Goal: Task Accomplishment & Management: Manage account settings

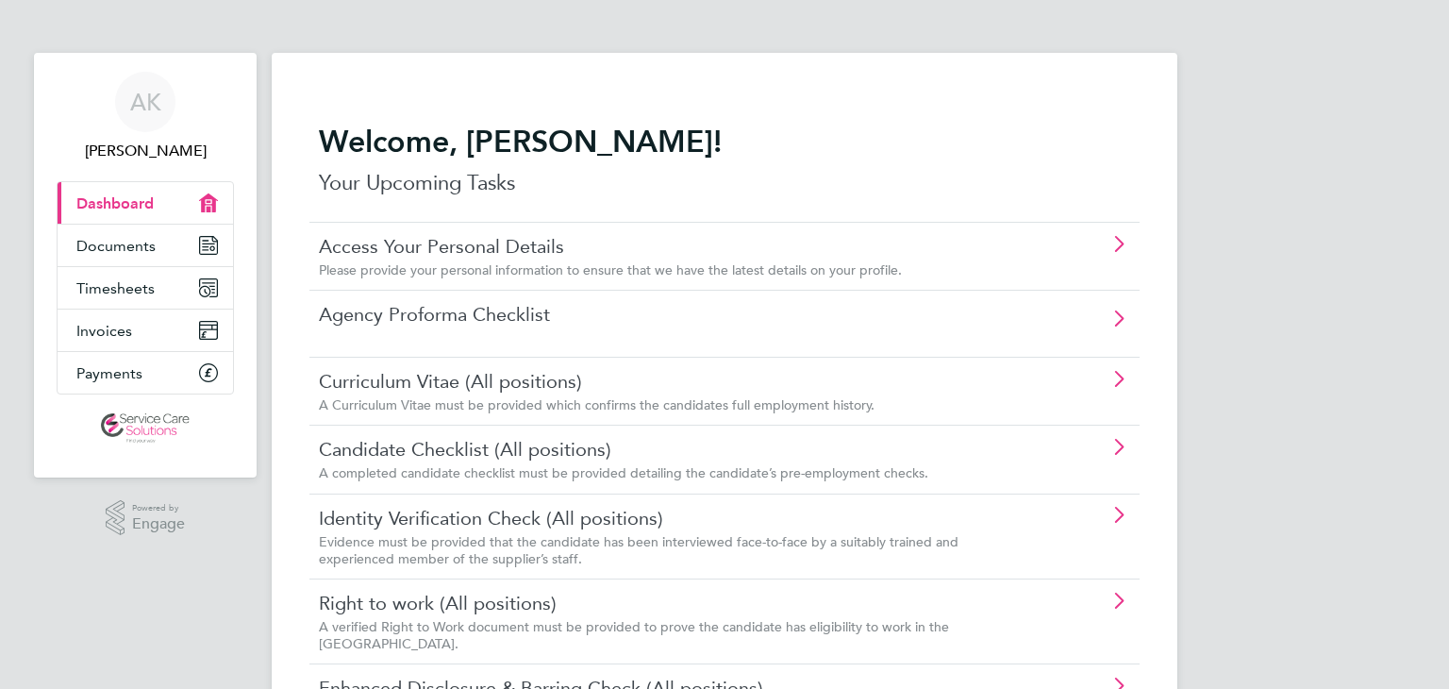
click at [1119, 246] on icon at bounding box center [1119, 244] width 24 height 15
click at [1118, 372] on icon at bounding box center [1119, 379] width 24 height 15
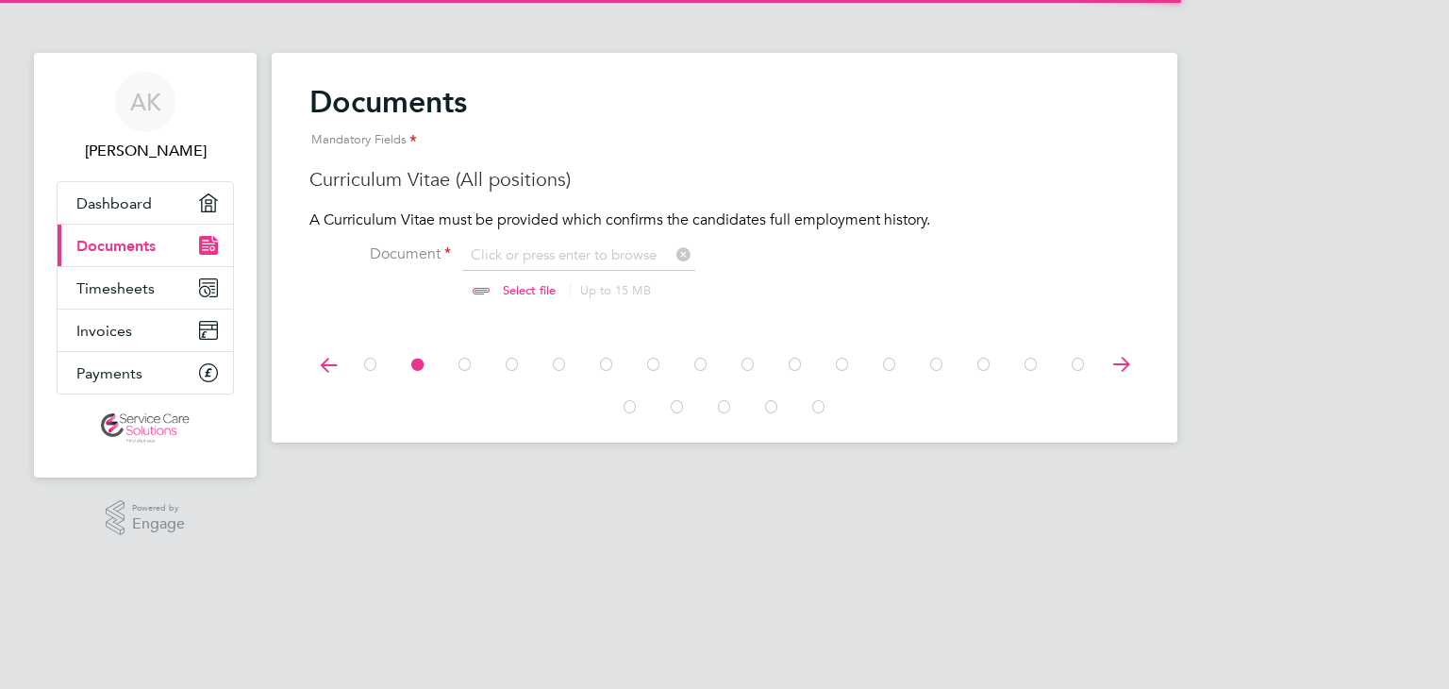
scroll to position [25, 234]
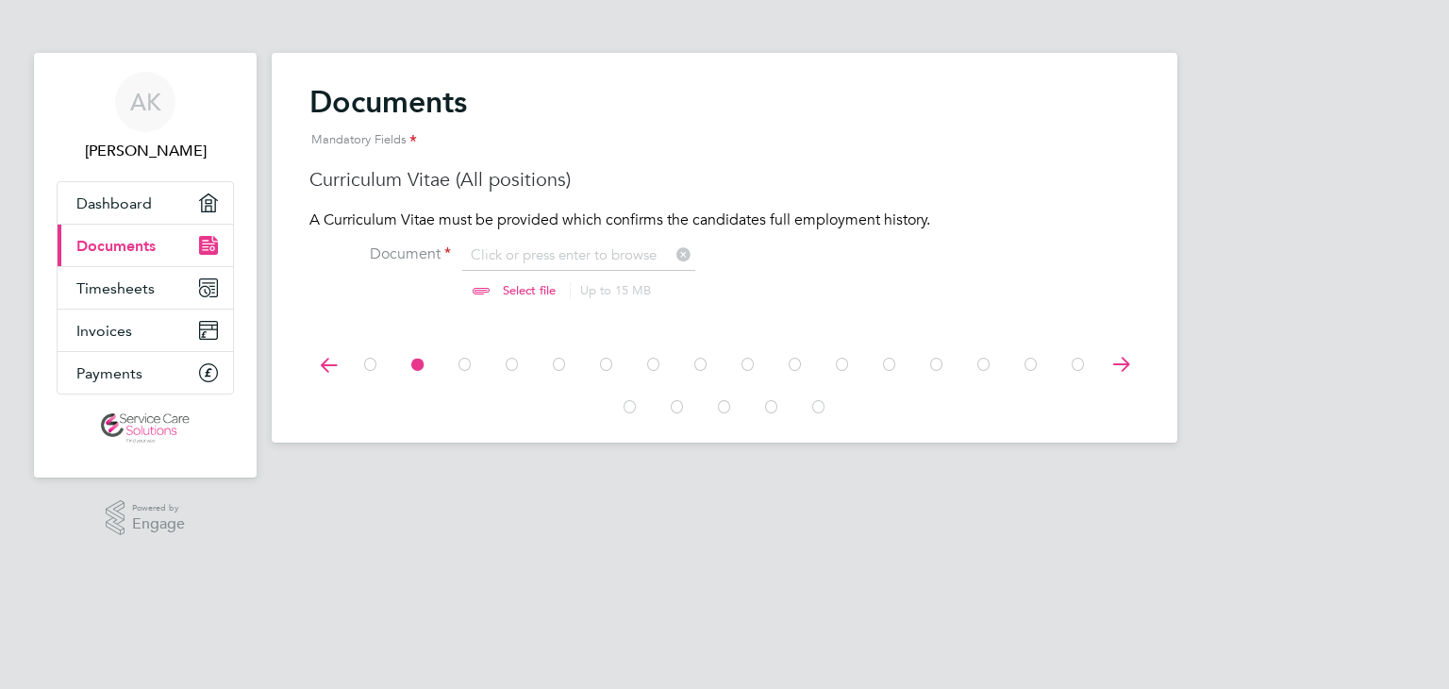
click at [562, 262] on input "file" at bounding box center [547, 273] width 296 height 57
click at [419, 367] on icon at bounding box center [417, 364] width 19 height 42
click at [411, 254] on label "Document" at bounding box center [380, 254] width 142 height 20
click at [435, 221] on p "A Curriculum Vitae must be provided which confirms the candidates full employme…" at bounding box center [724, 220] width 830 height 20
click at [481, 178] on h3 "Curriculum Vitae (All positions)" at bounding box center [724, 179] width 830 height 25
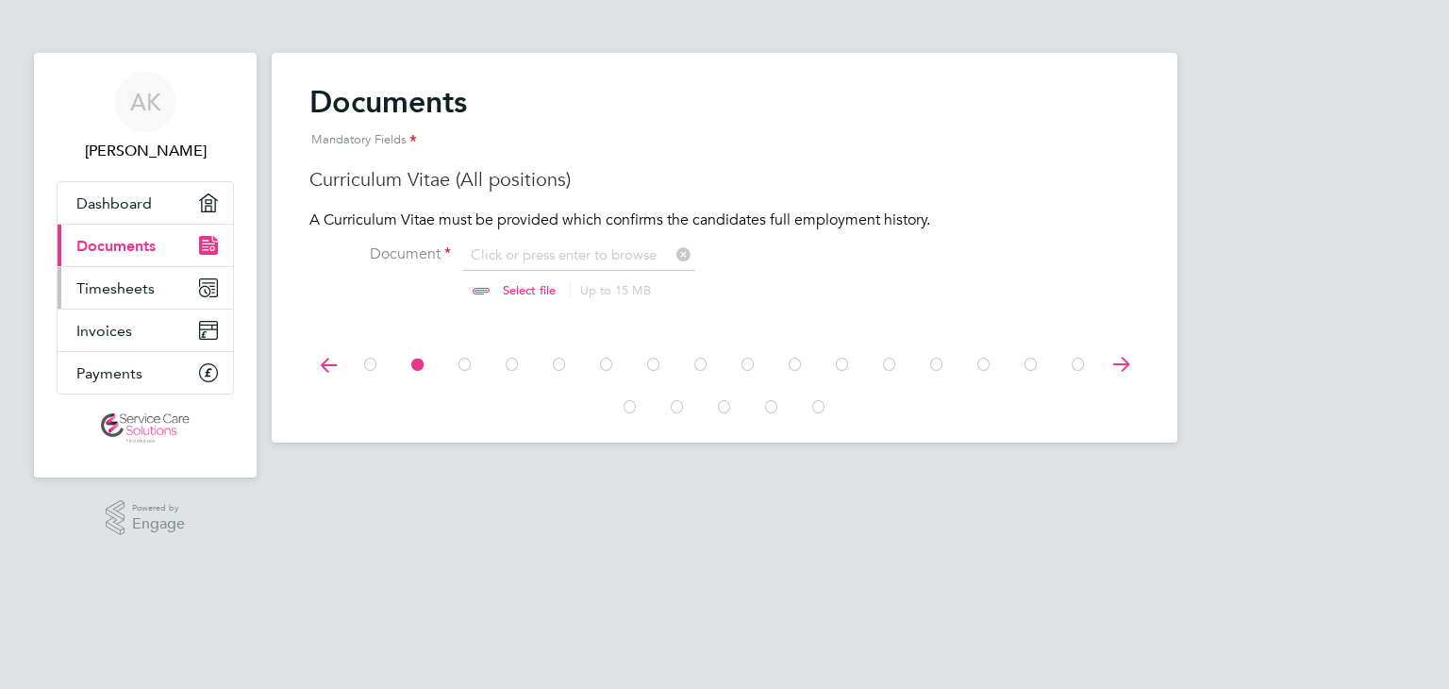
click at [166, 286] on link "Timesheets" at bounding box center [145, 288] width 175 height 42
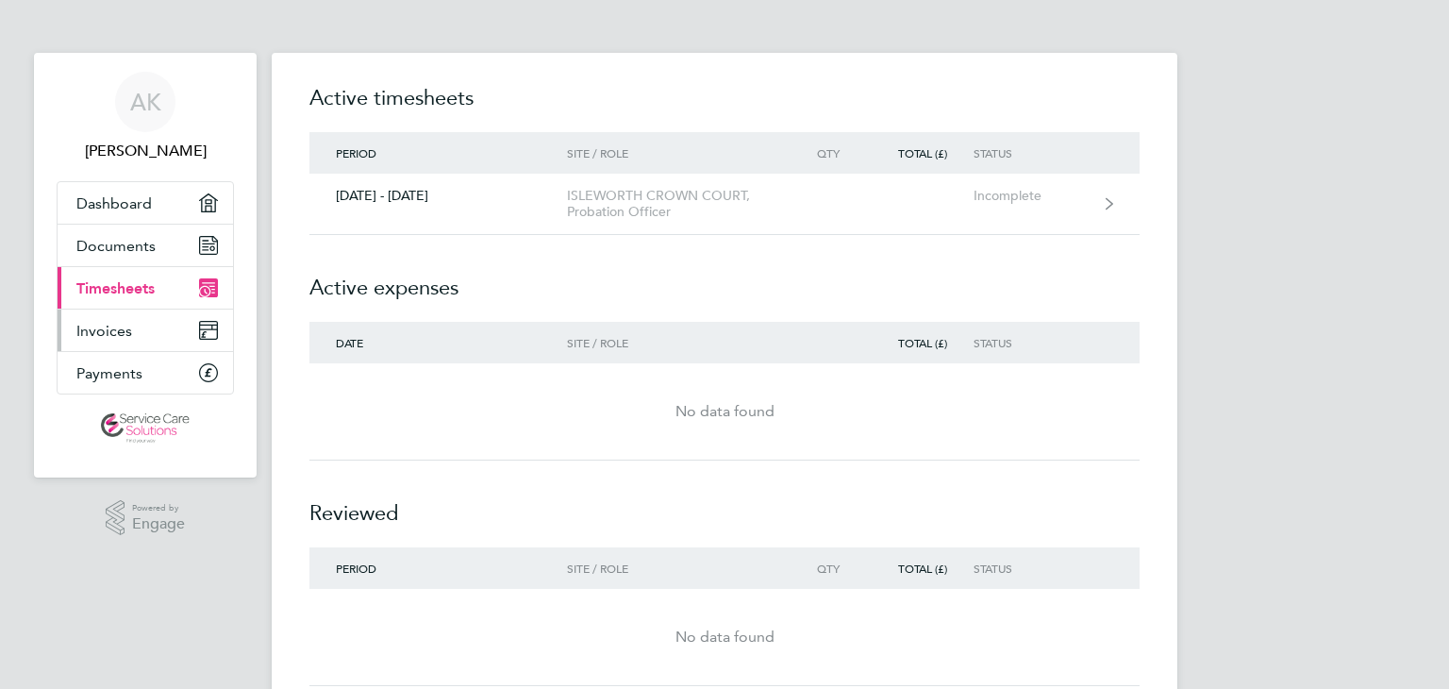
click at [159, 325] on link "Invoices" at bounding box center [145, 330] width 175 height 42
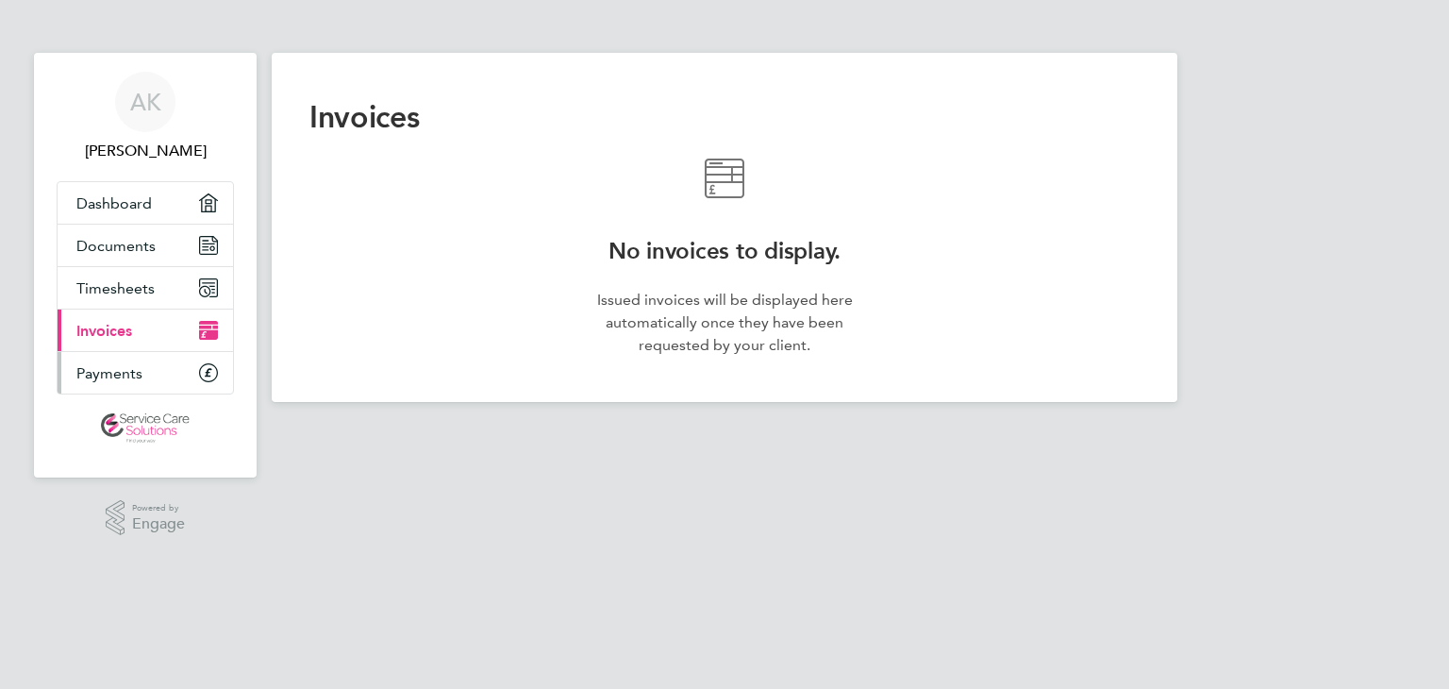
click at [156, 370] on link "Payments" at bounding box center [145, 373] width 175 height 42
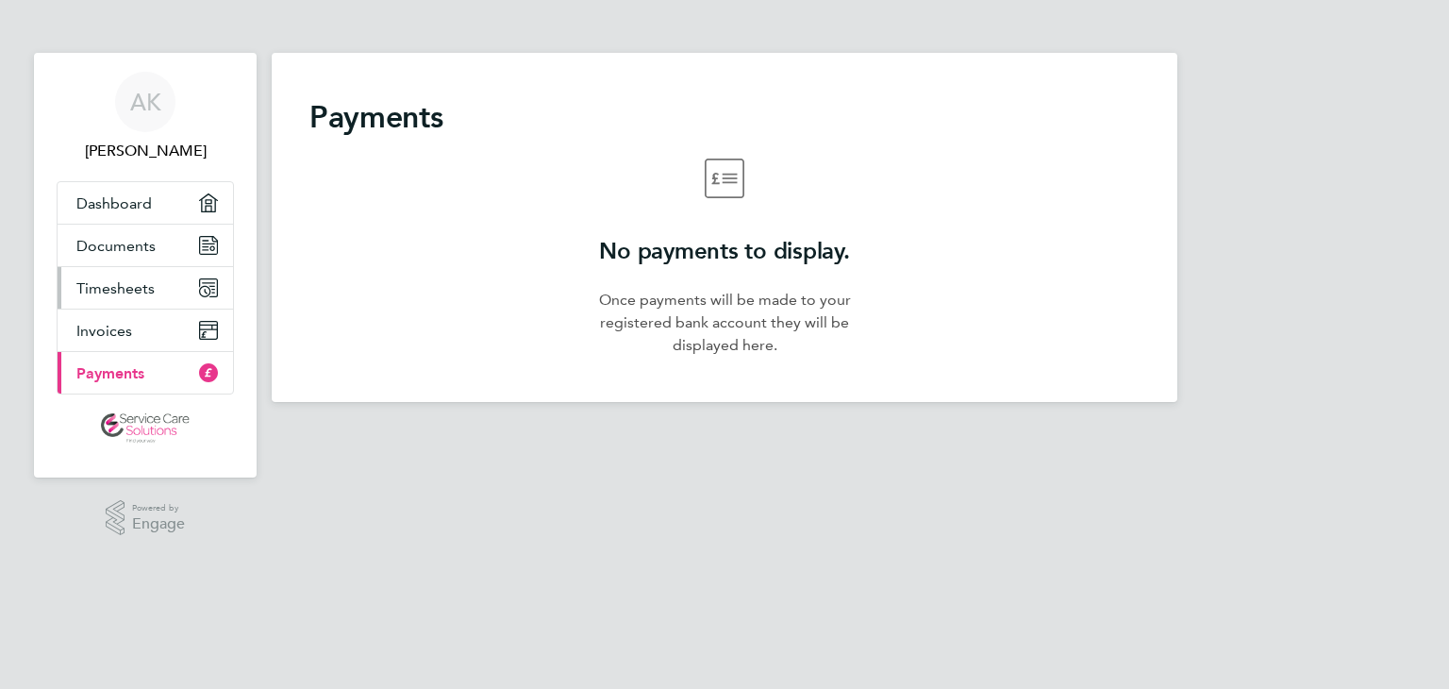
click at [166, 291] on link "Timesheets" at bounding box center [145, 288] width 175 height 42
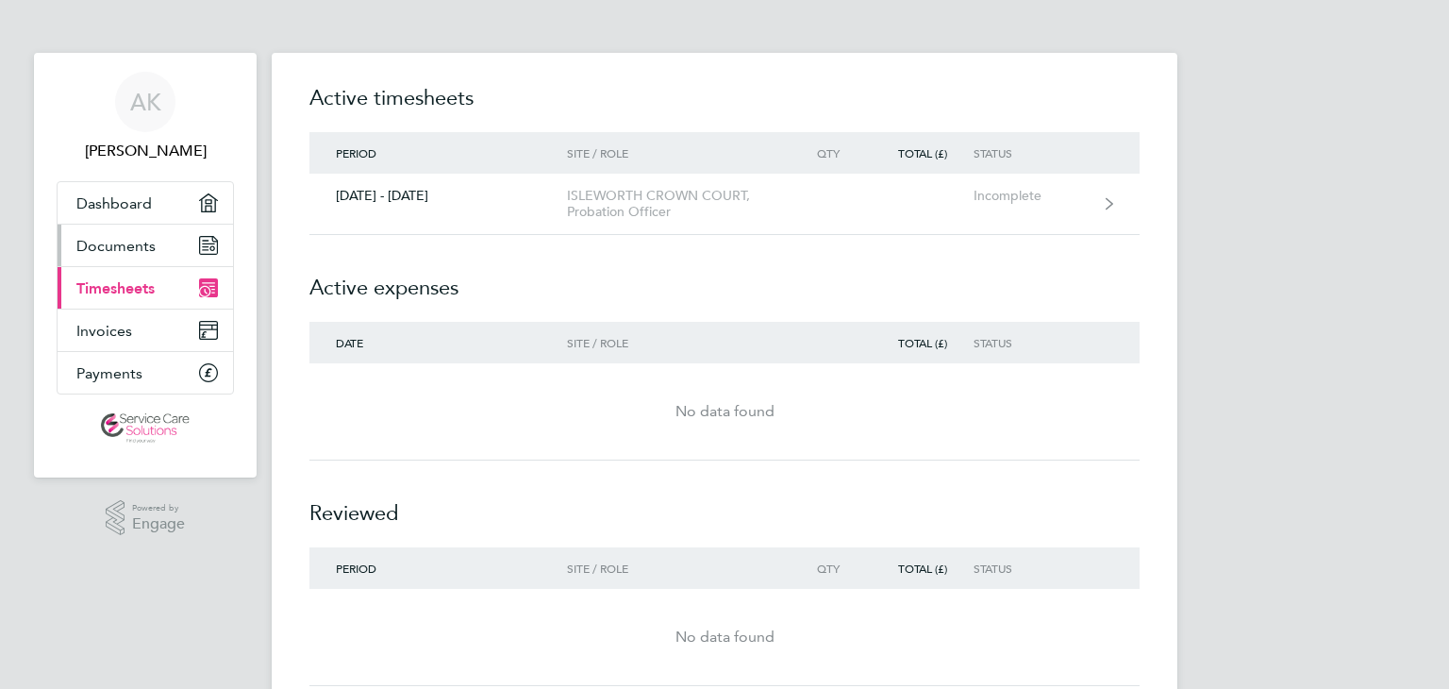
click at [171, 246] on link "Documents" at bounding box center [145, 246] width 175 height 42
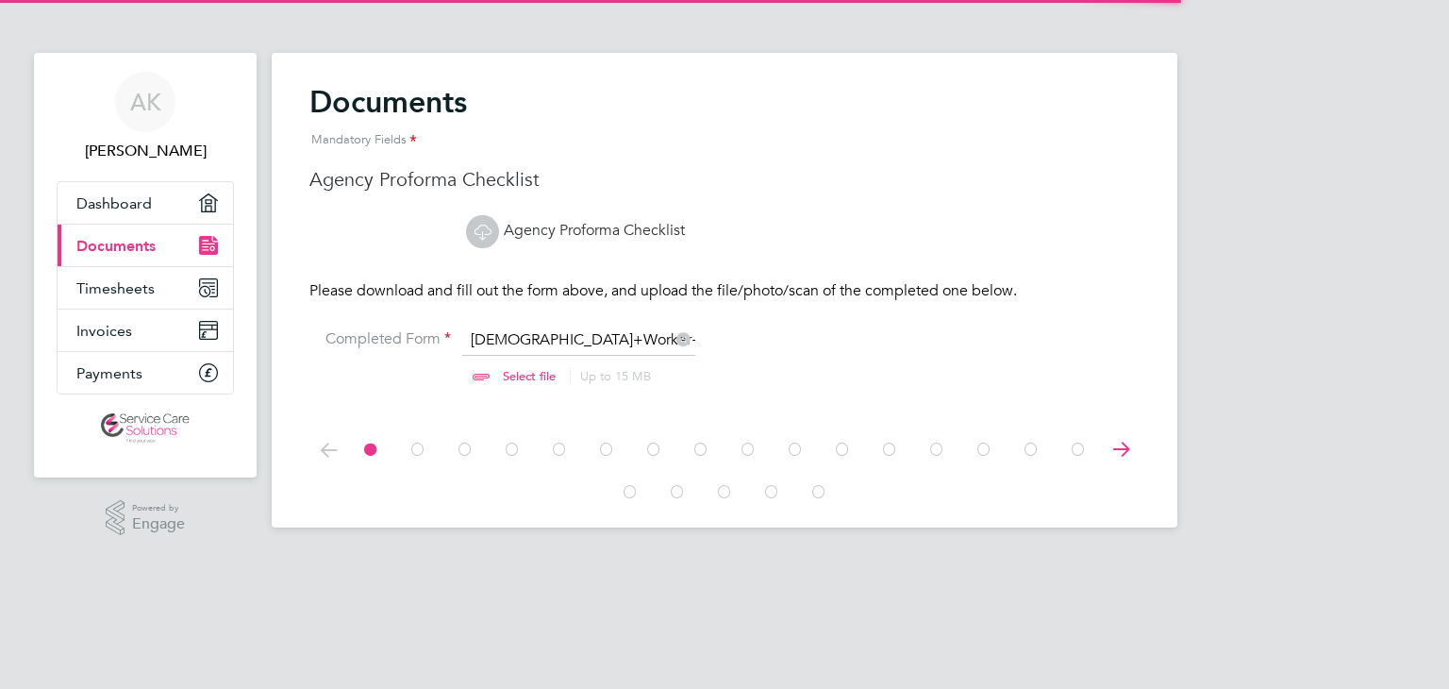
scroll to position [25, 234]
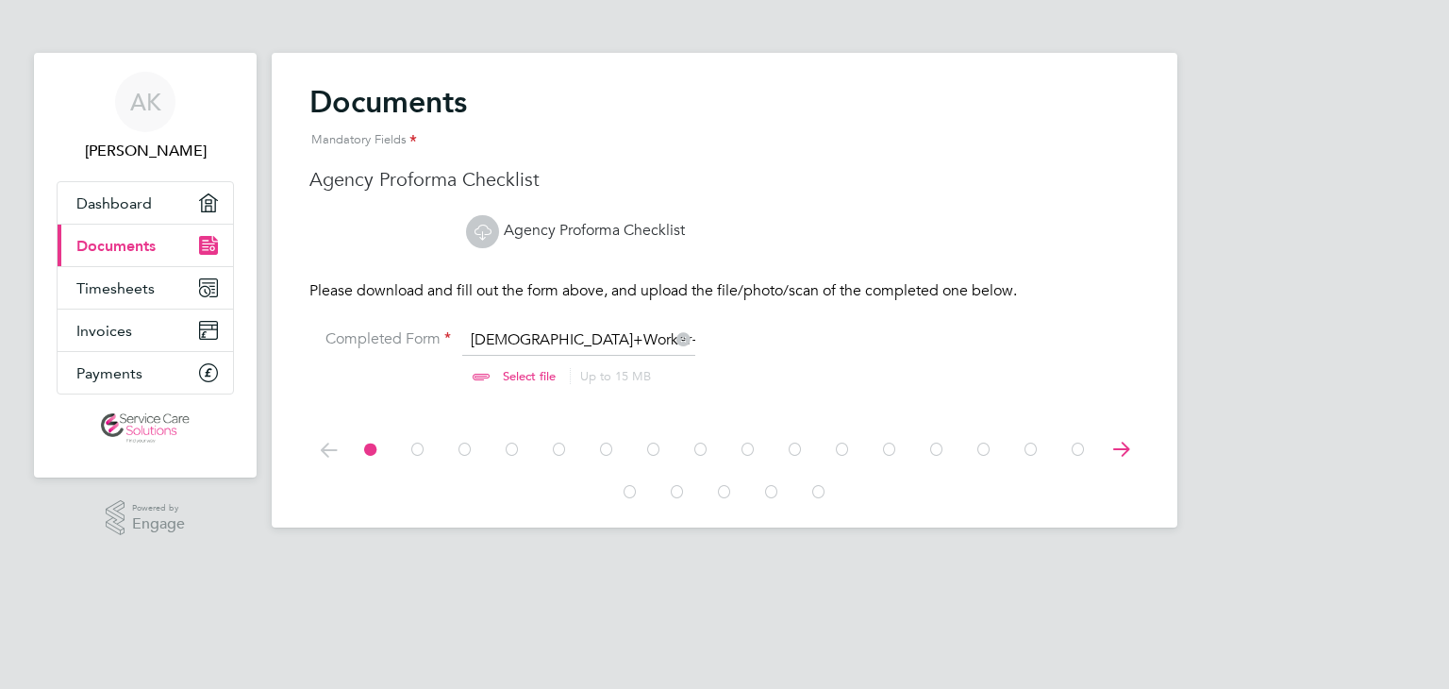
click at [415, 449] on icon at bounding box center [417, 449] width 19 height 42
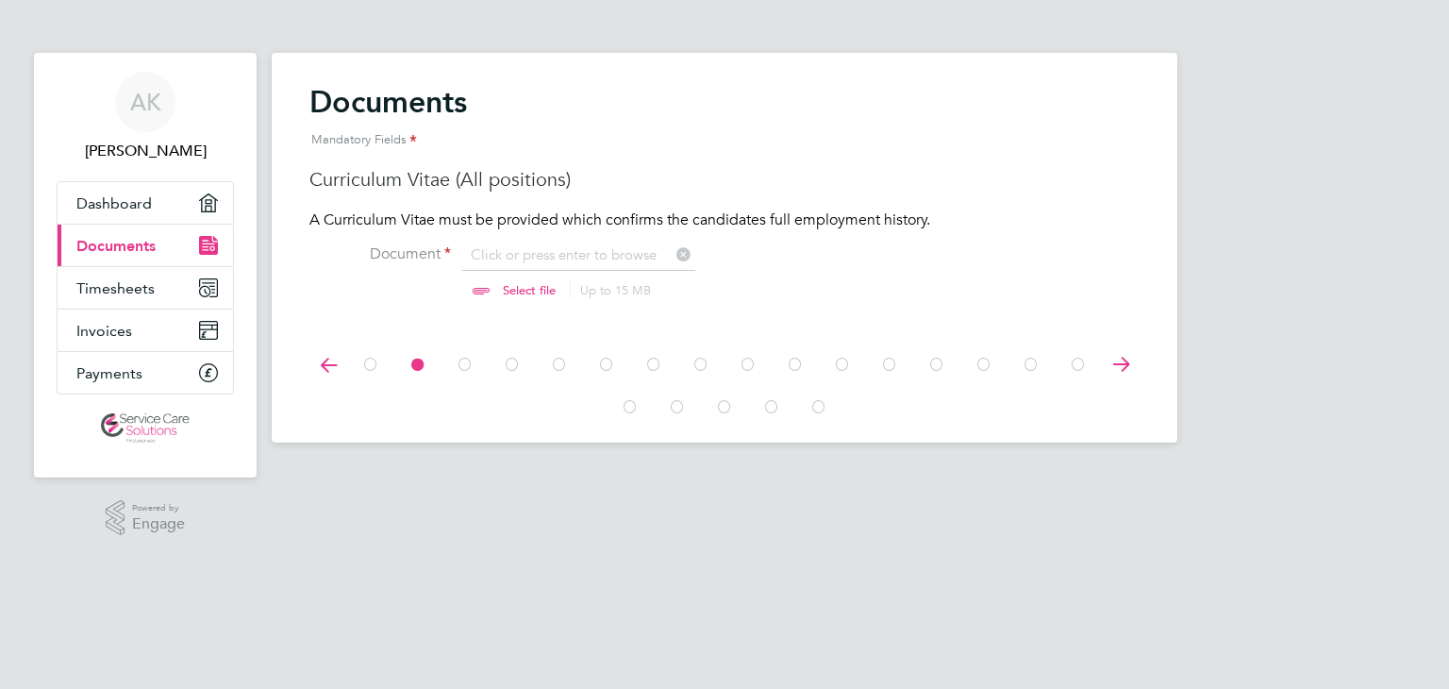
click at [464, 367] on icon at bounding box center [465, 364] width 19 height 42
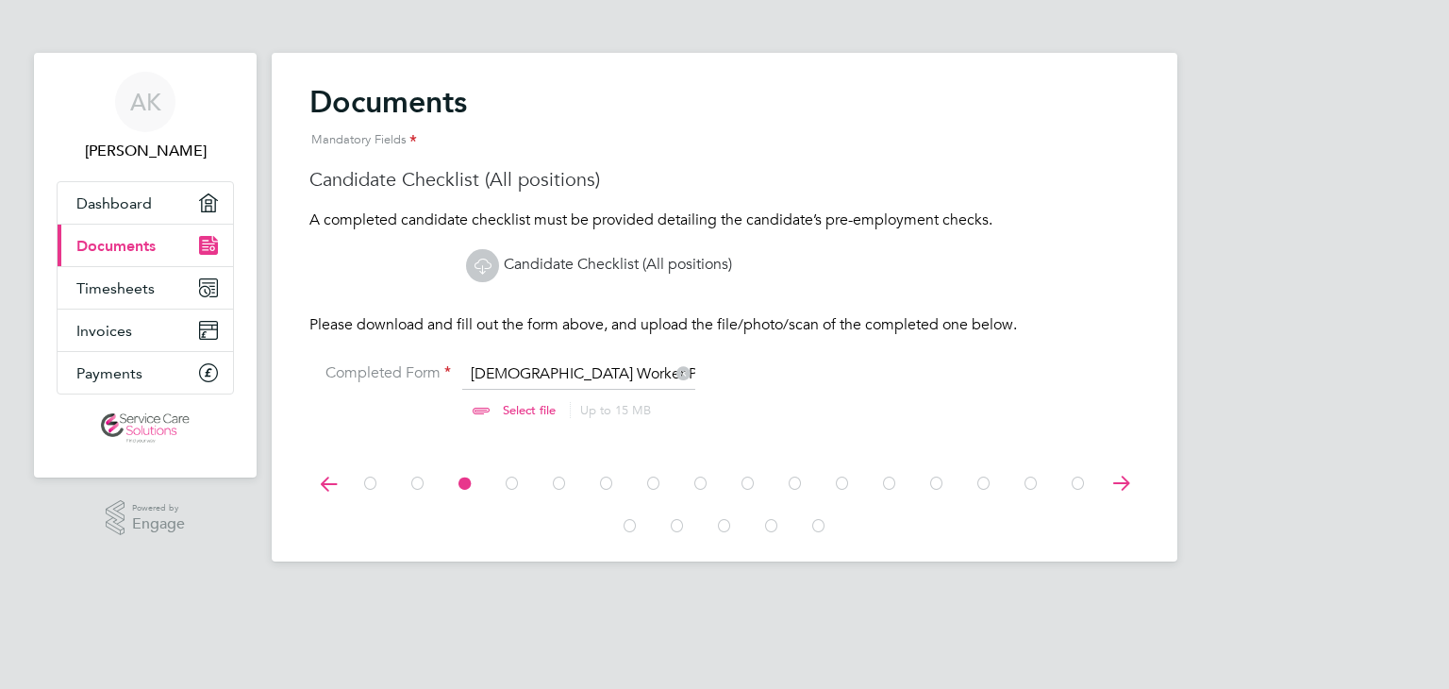
scroll to position [25, 234]
click at [514, 484] on icon at bounding box center [512, 483] width 19 height 42
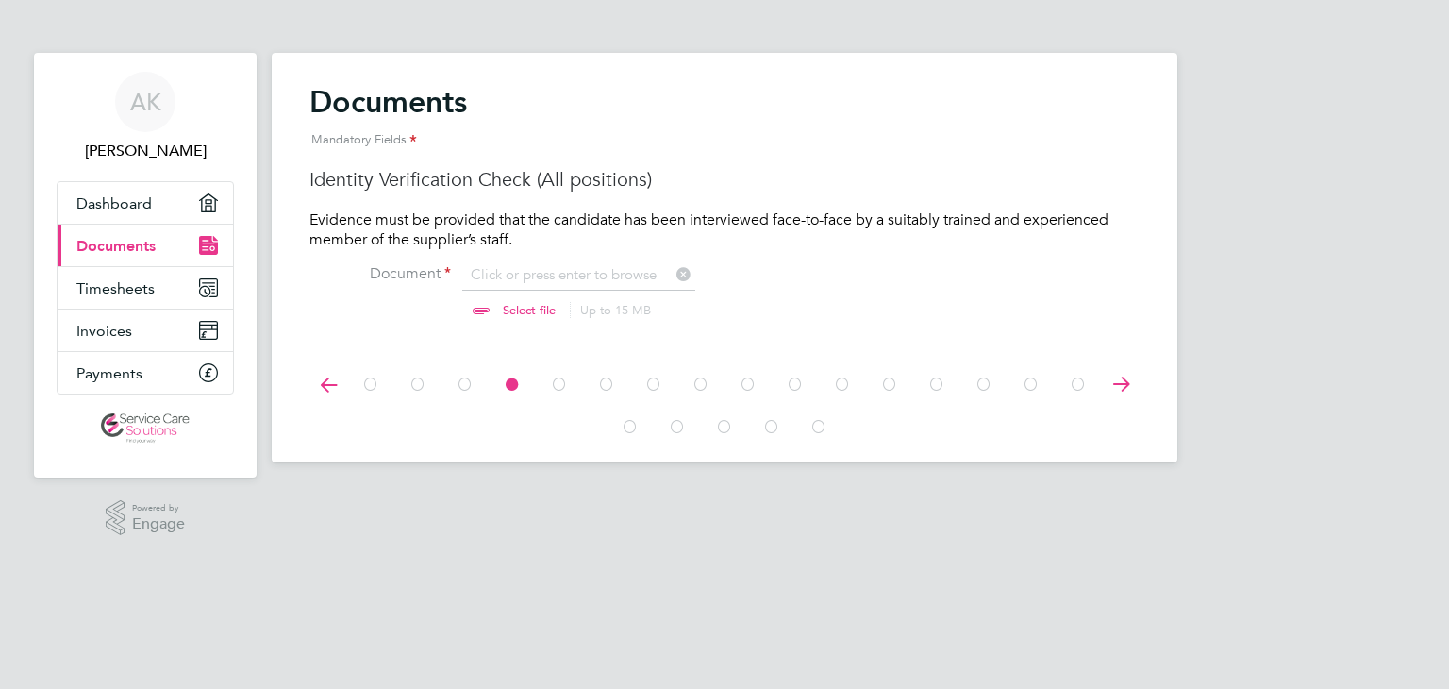
click at [560, 387] on icon at bounding box center [559, 384] width 19 height 42
click at [606, 367] on icon at bounding box center [606, 384] width 19 height 42
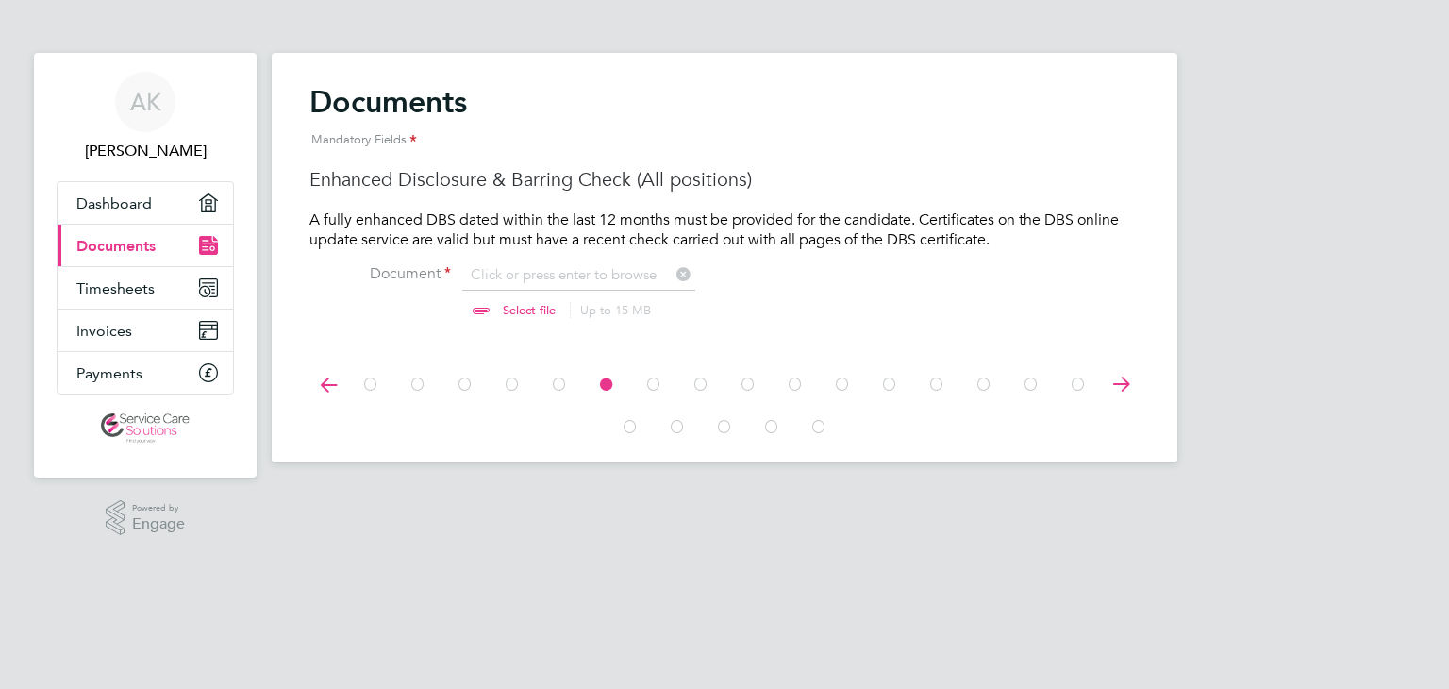
scroll to position [25, 234]
click at [726, 423] on icon at bounding box center [724, 427] width 19 height 42
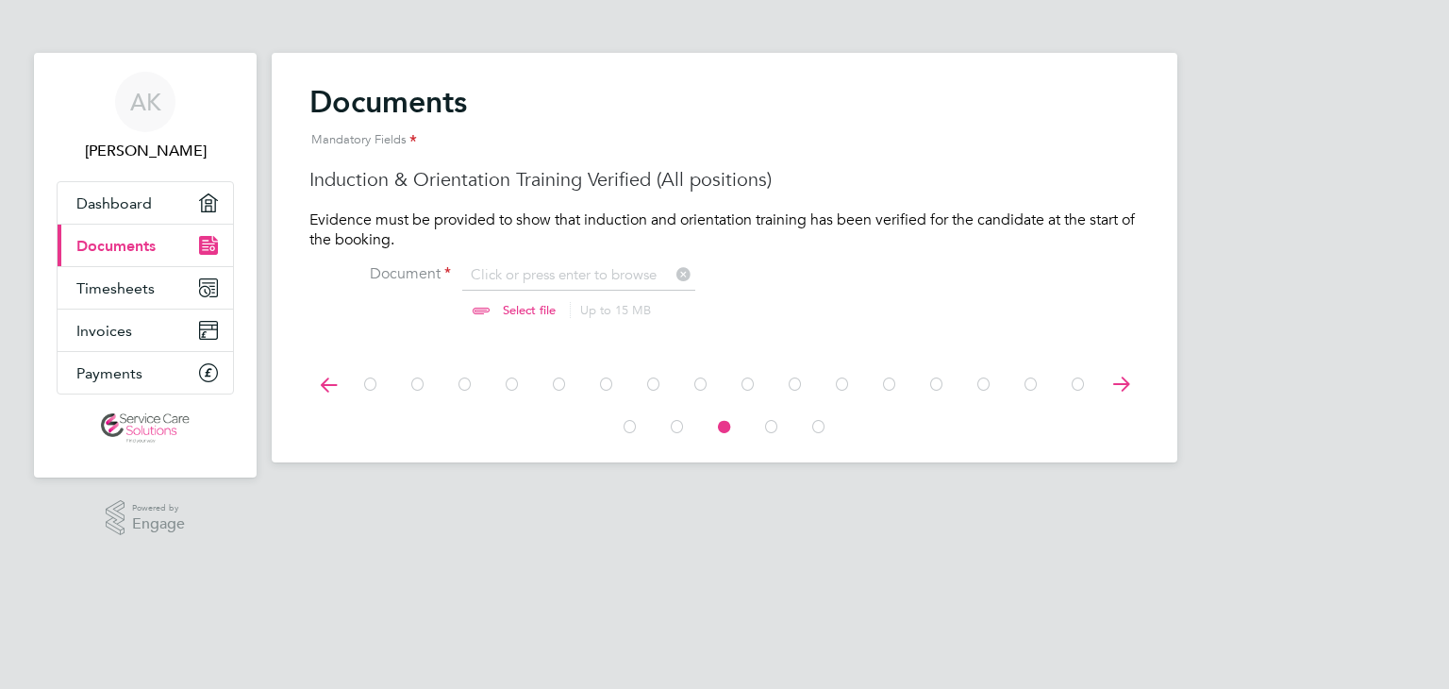
click at [819, 424] on icon at bounding box center [818, 427] width 19 height 42
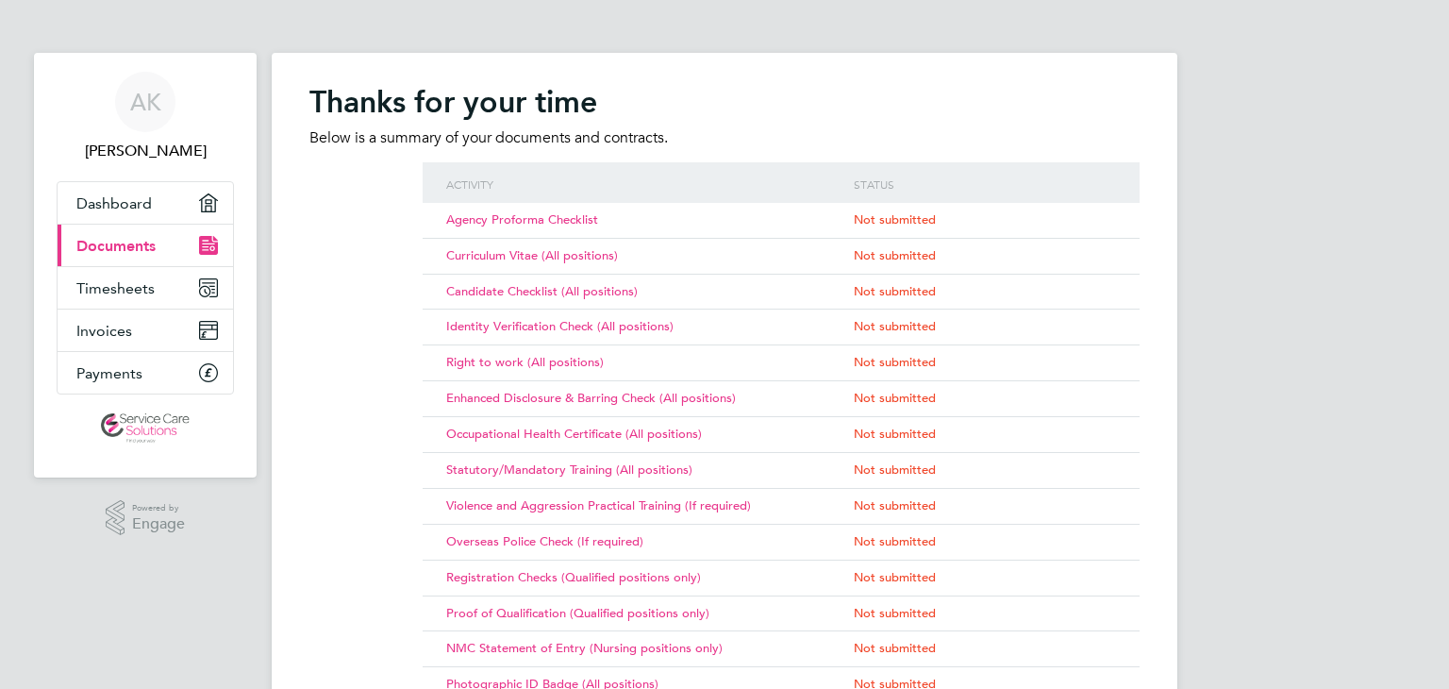
click at [170, 242] on link "Current page: Documents" at bounding box center [145, 246] width 175 height 42
click at [163, 288] on link "Timesheets" at bounding box center [145, 288] width 175 height 42
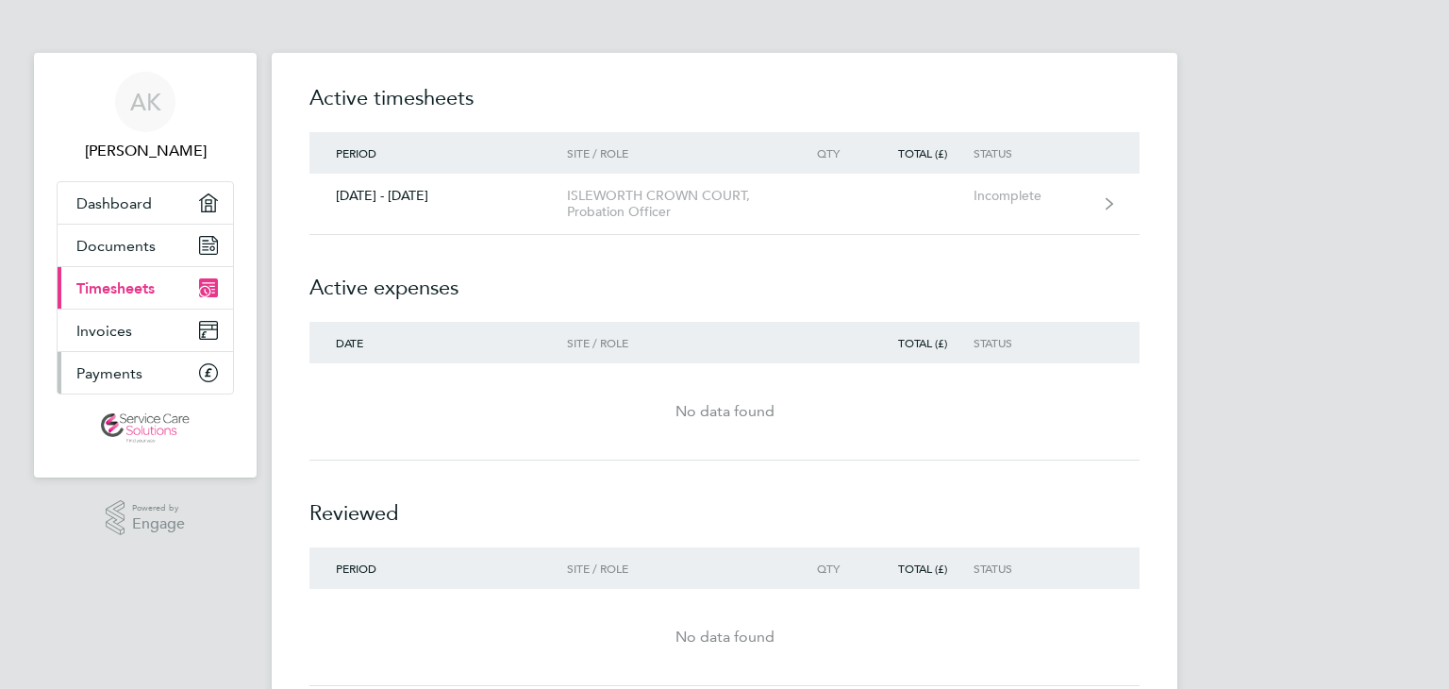
click at [163, 367] on link "Payments" at bounding box center [145, 373] width 175 height 42
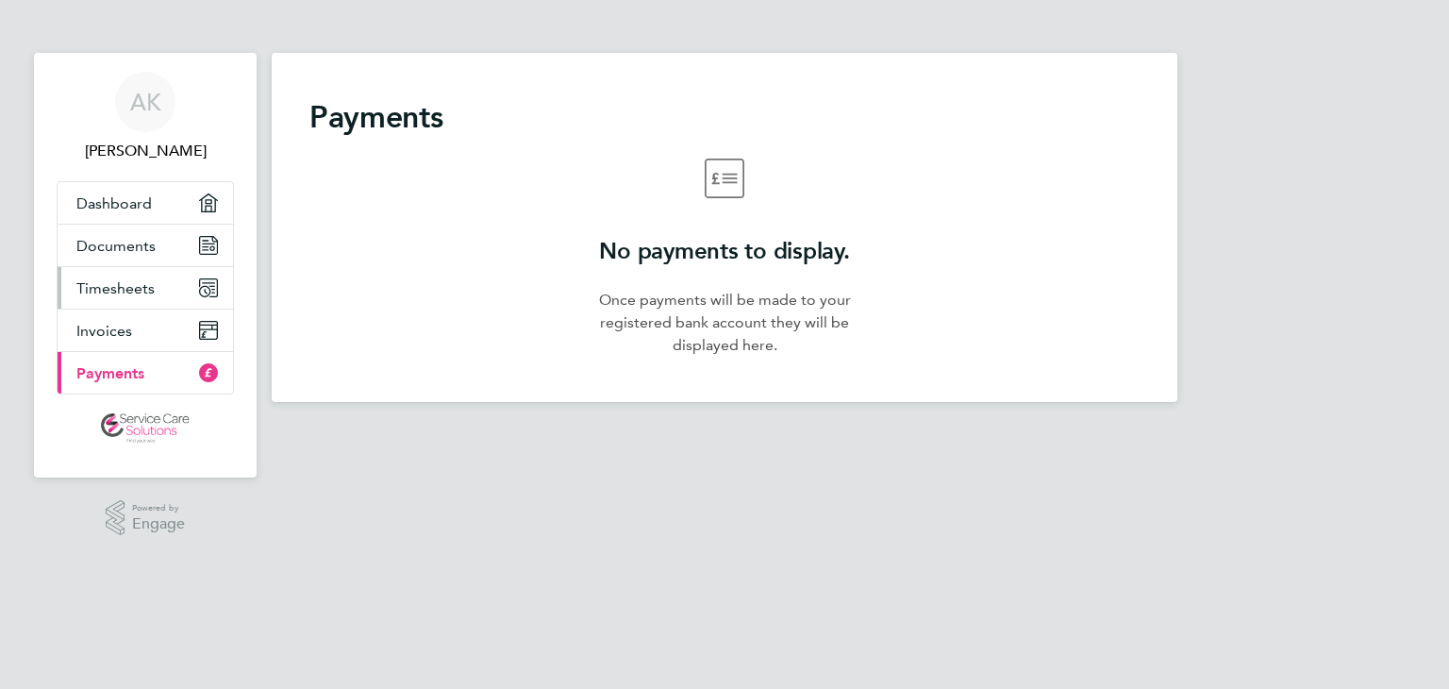
click at [166, 288] on link "Timesheets" at bounding box center [145, 288] width 175 height 42
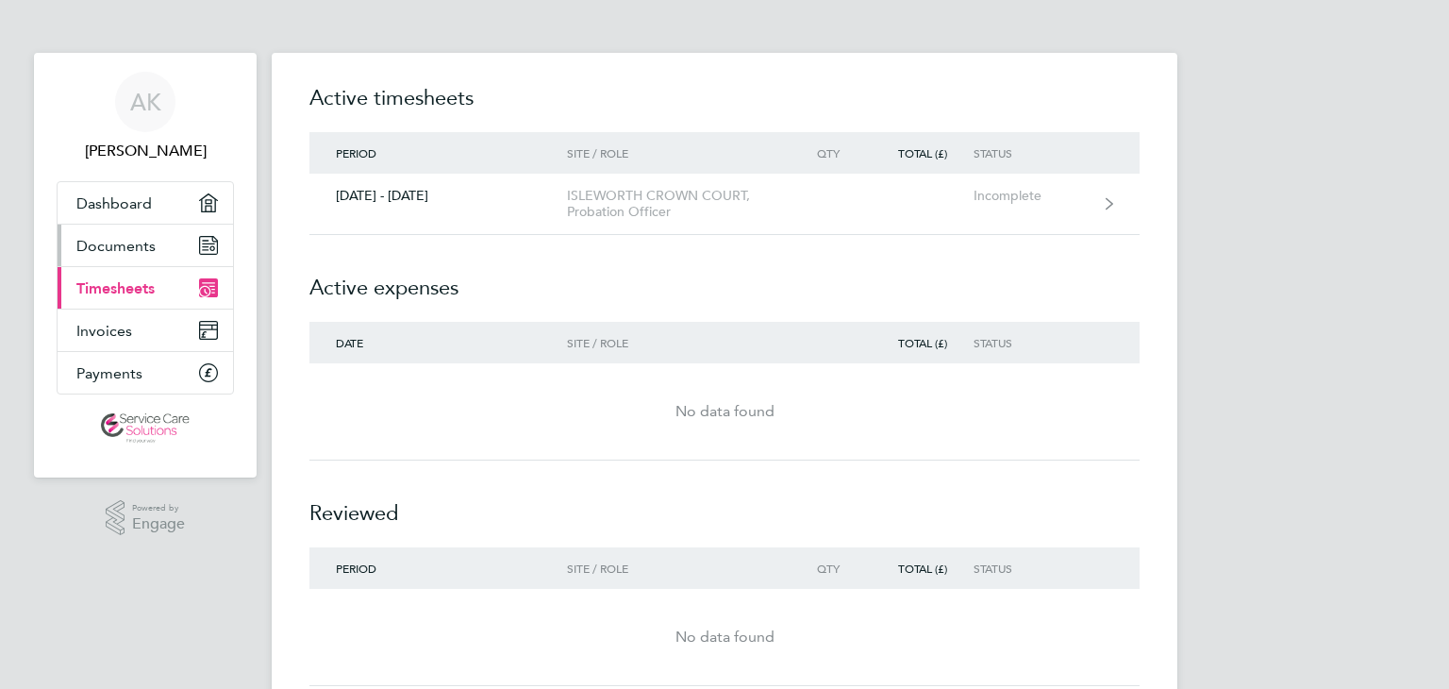
click at [167, 246] on link "Documents" at bounding box center [145, 246] width 175 height 42
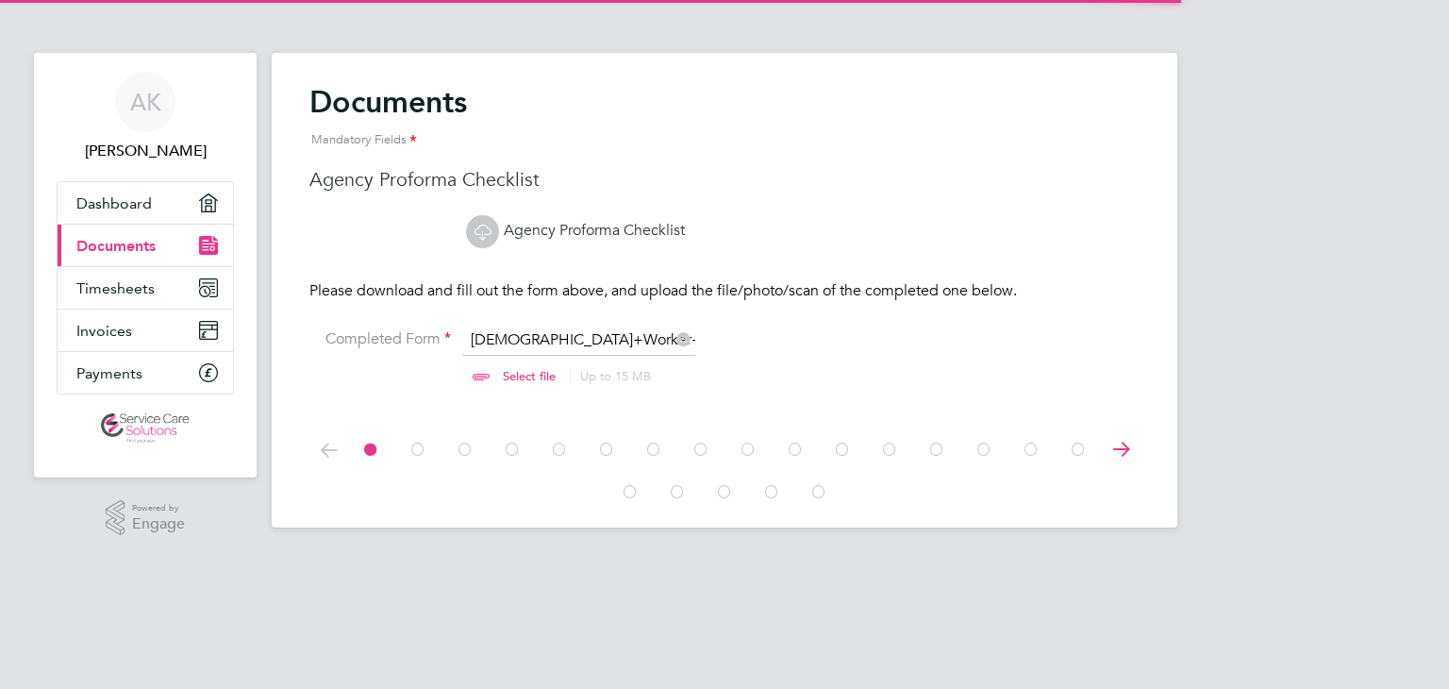
scroll to position [25, 234]
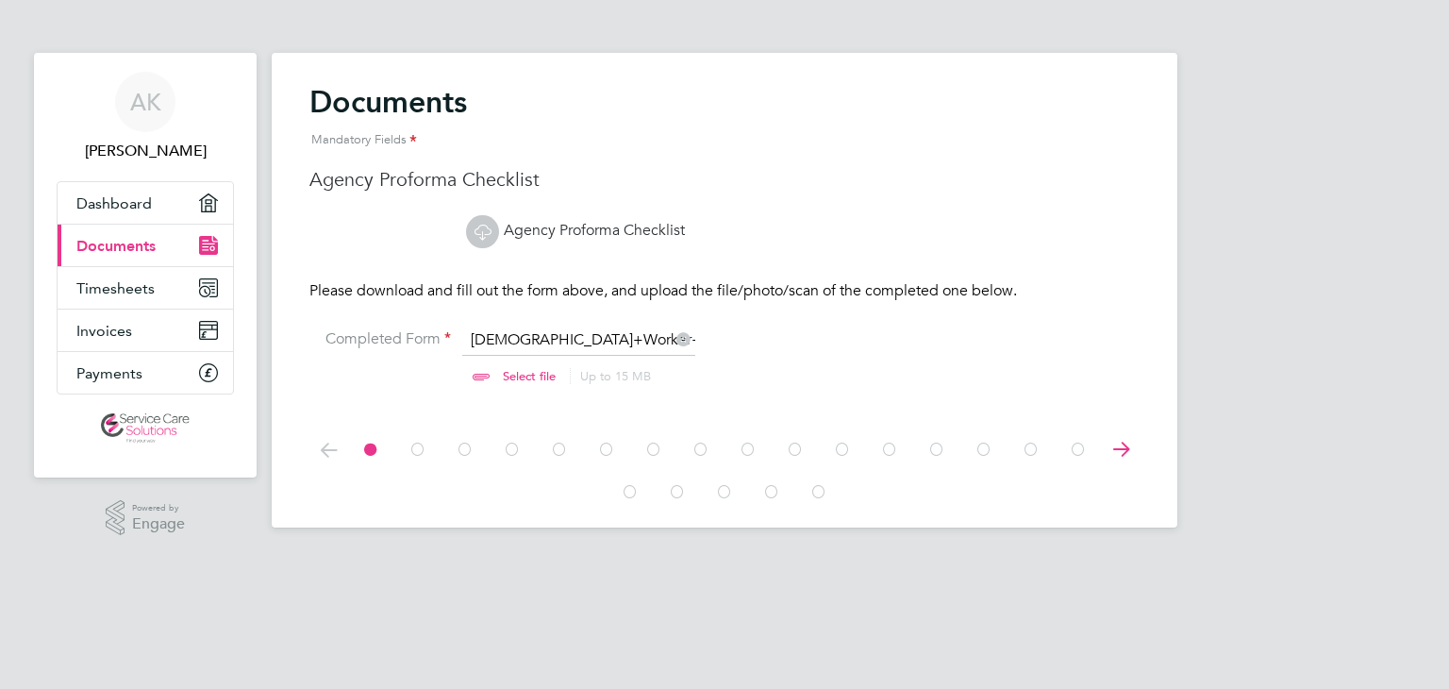
click at [411, 449] on icon at bounding box center [417, 449] width 19 height 42
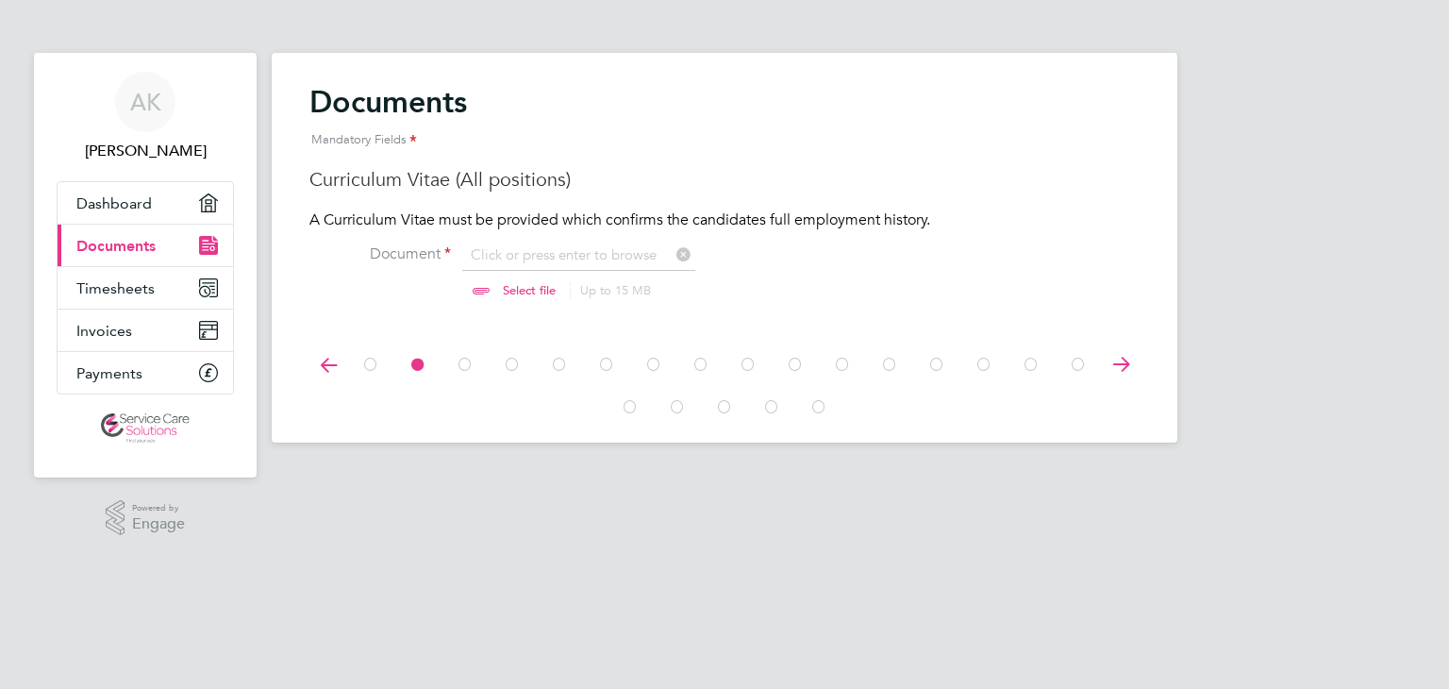
scroll to position [25, 234]
click at [462, 367] on icon at bounding box center [465, 364] width 19 height 42
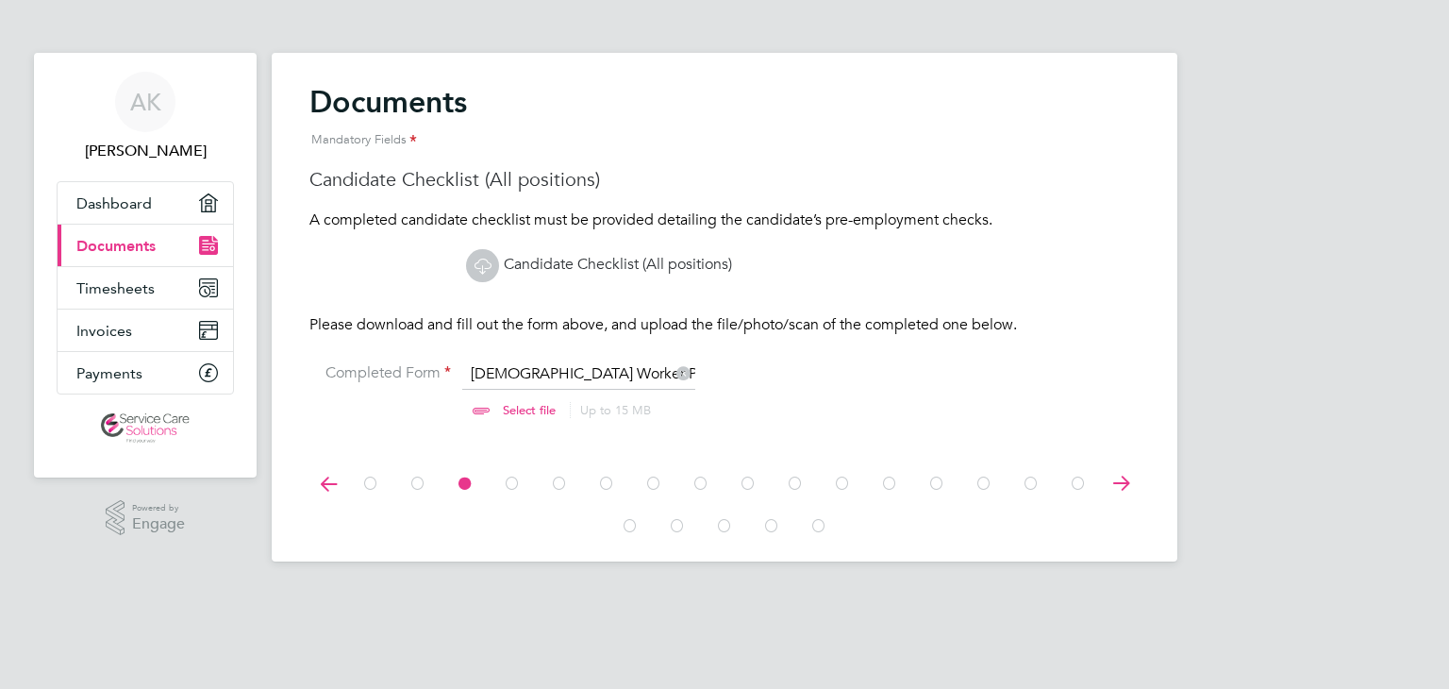
scroll to position [25, 234]
click at [509, 484] on icon at bounding box center [512, 483] width 19 height 42
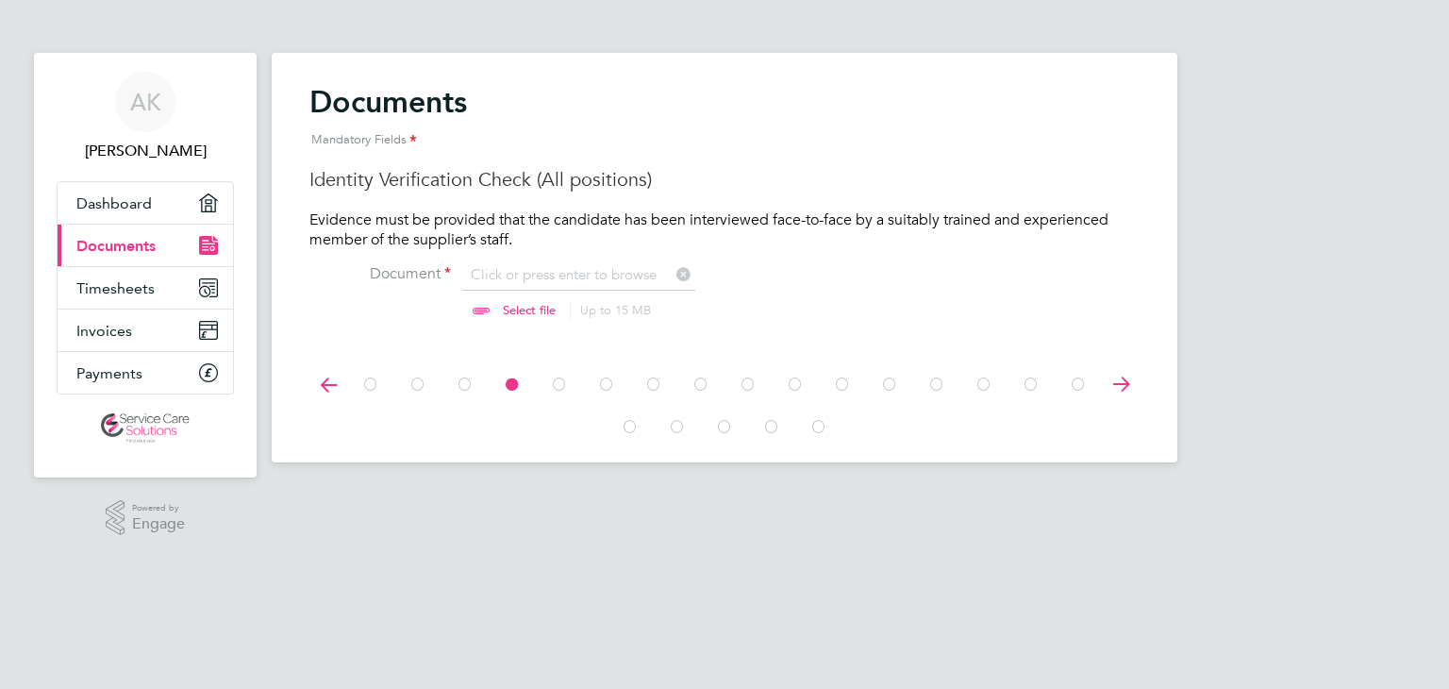
click at [561, 388] on icon at bounding box center [559, 384] width 19 height 42
click at [608, 365] on icon at bounding box center [606, 384] width 19 height 42
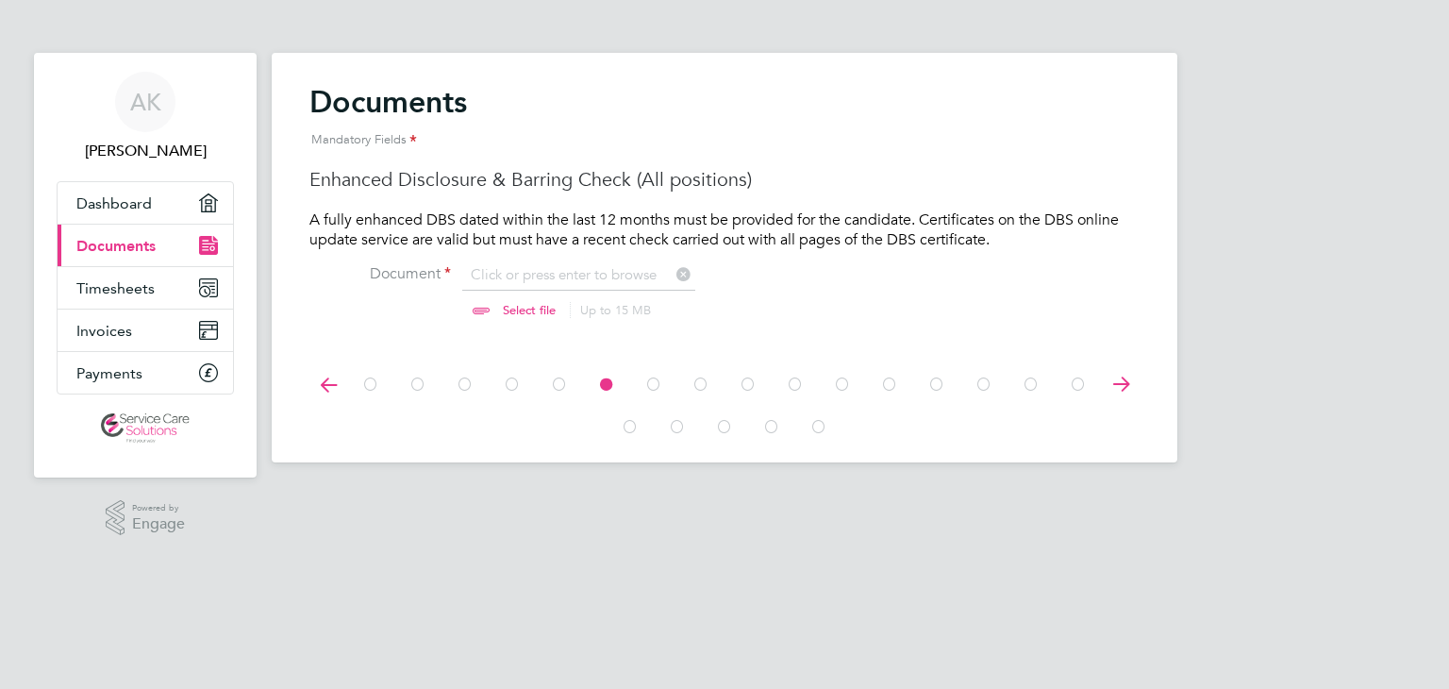
click at [370, 383] on icon at bounding box center [370, 384] width 19 height 42
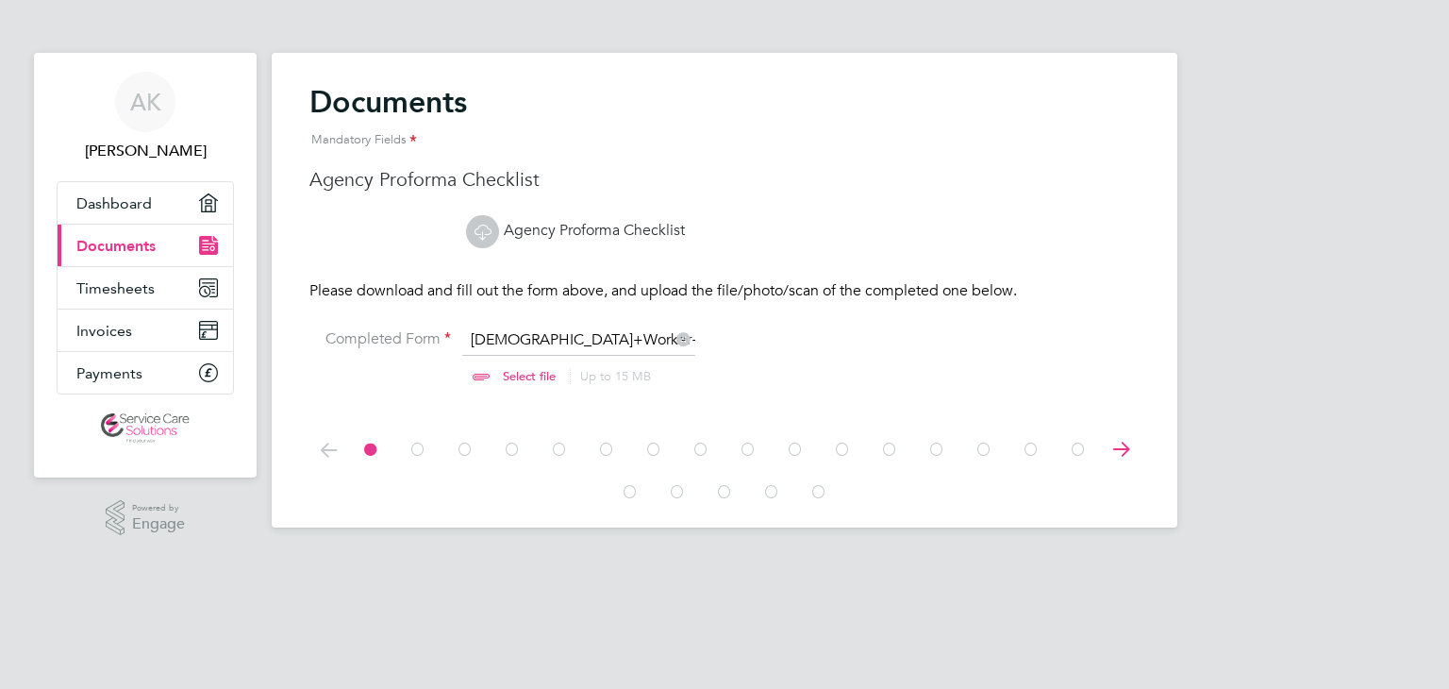
click at [605, 447] on icon at bounding box center [606, 449] width 19 height 42
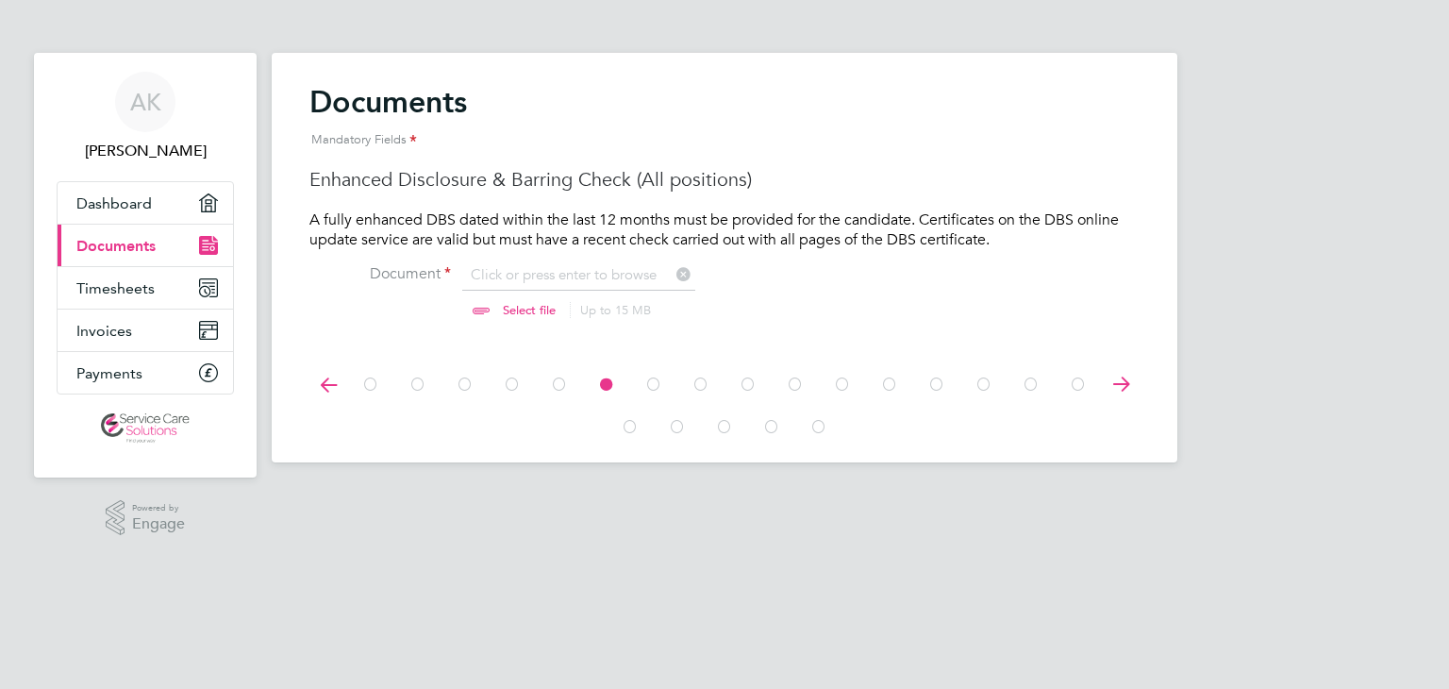
click at [652, 386] on icon at bounding box center [653, 384] width 19 height 42
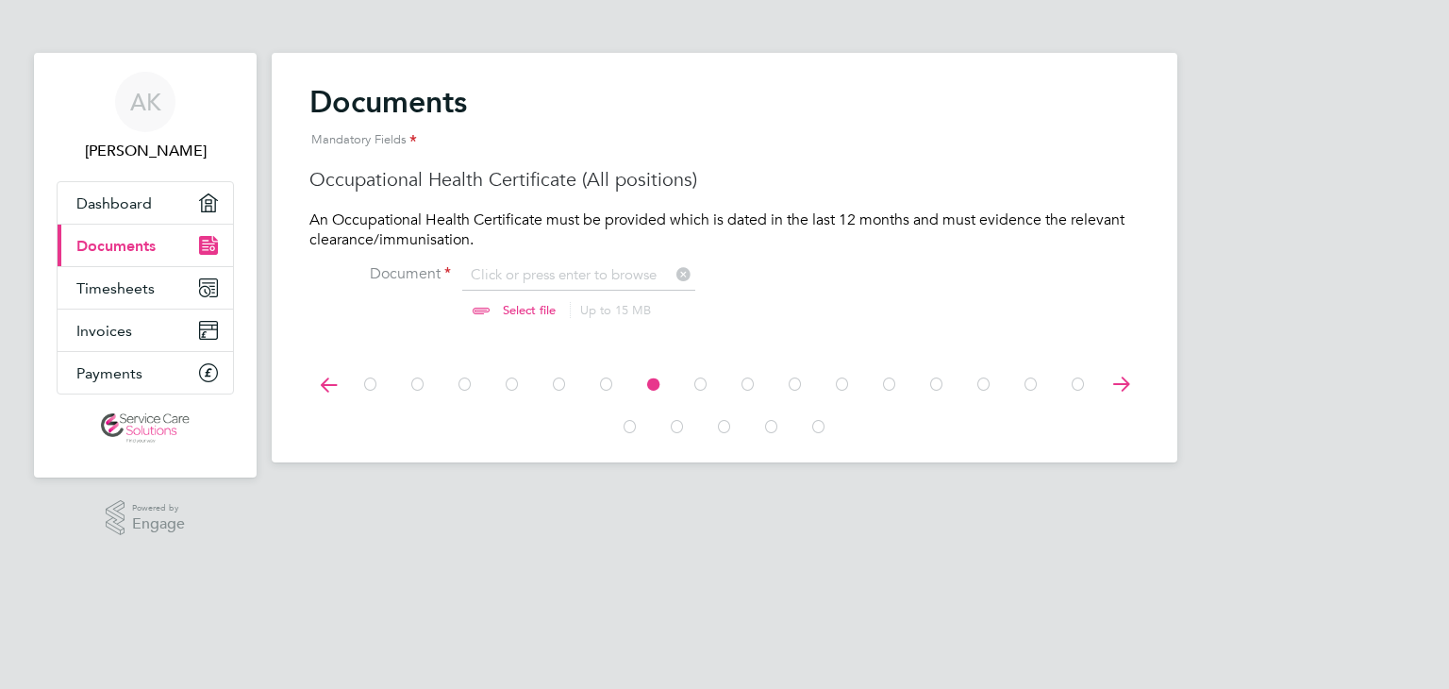
scroll to position [25, 234]
click at [706, 383] on icon at bounding box center [700, 384] width 19 height 42
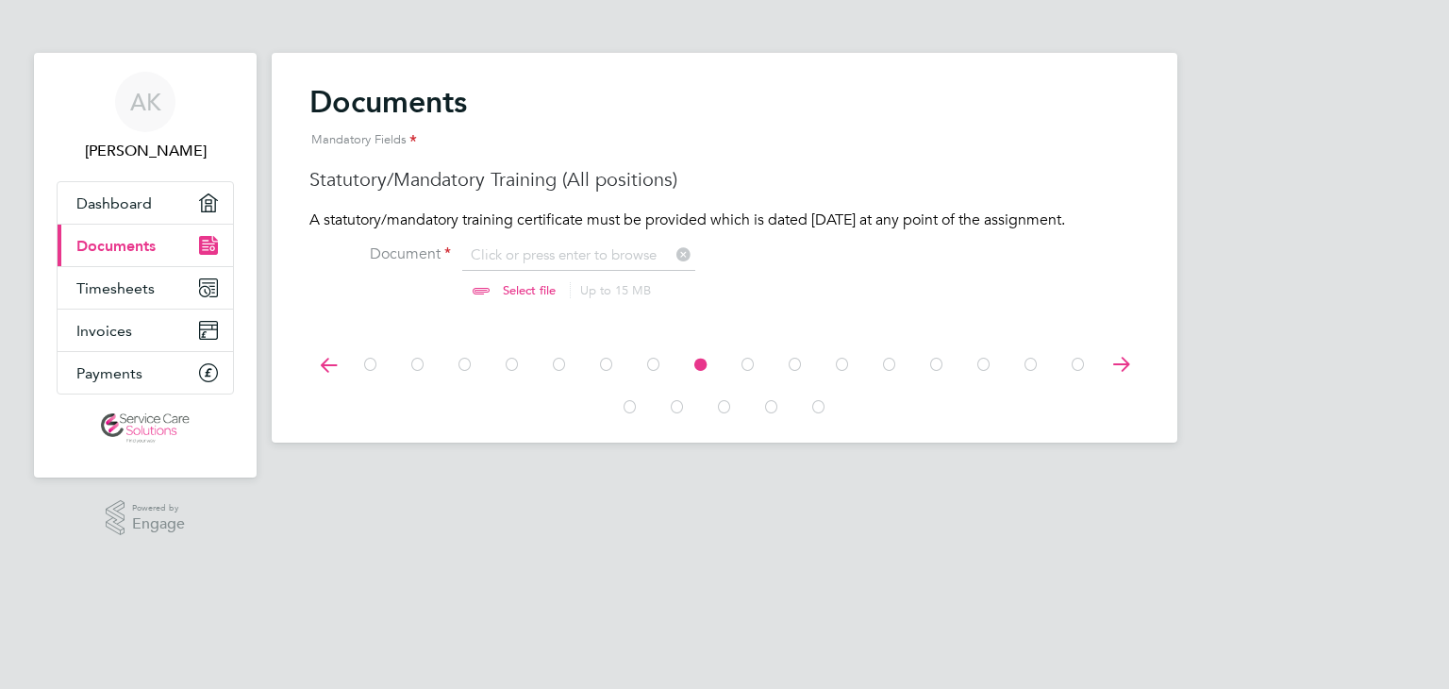
click at [932, 375] on icon at bounding box center [936, 364] width 19 height 42
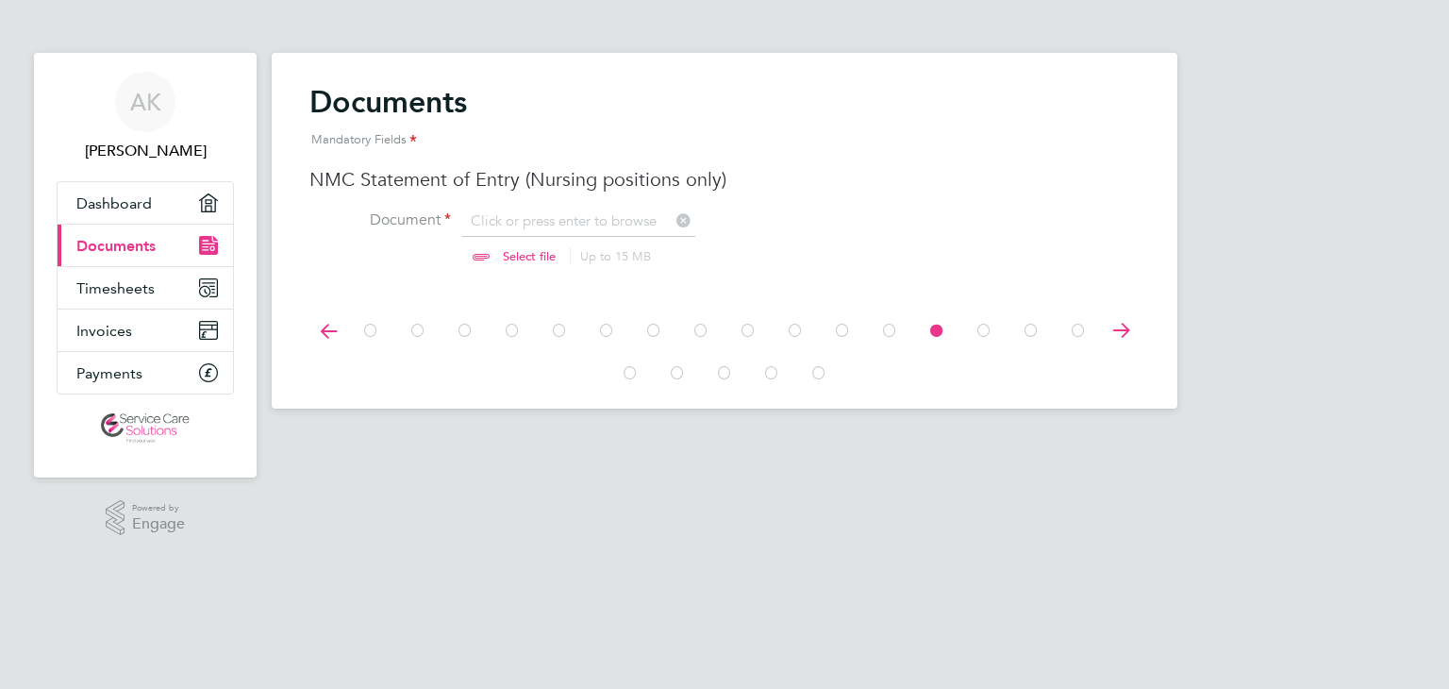
scroll to position [25, 234]
click at [374, 334] on icon at bounding box center [370, 330] width 19 height 42
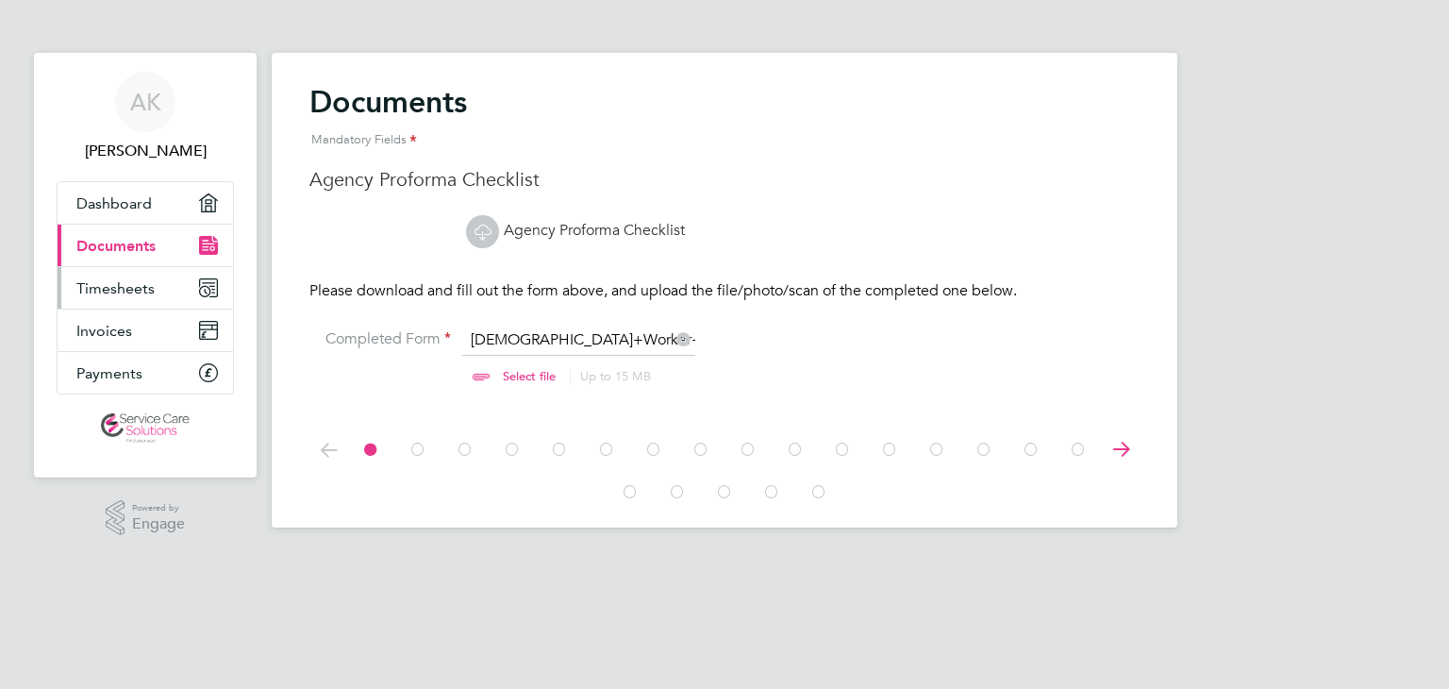
click at [169, 290] on link "Timesheets" at bounding box center [145, 288] width 175 height 42
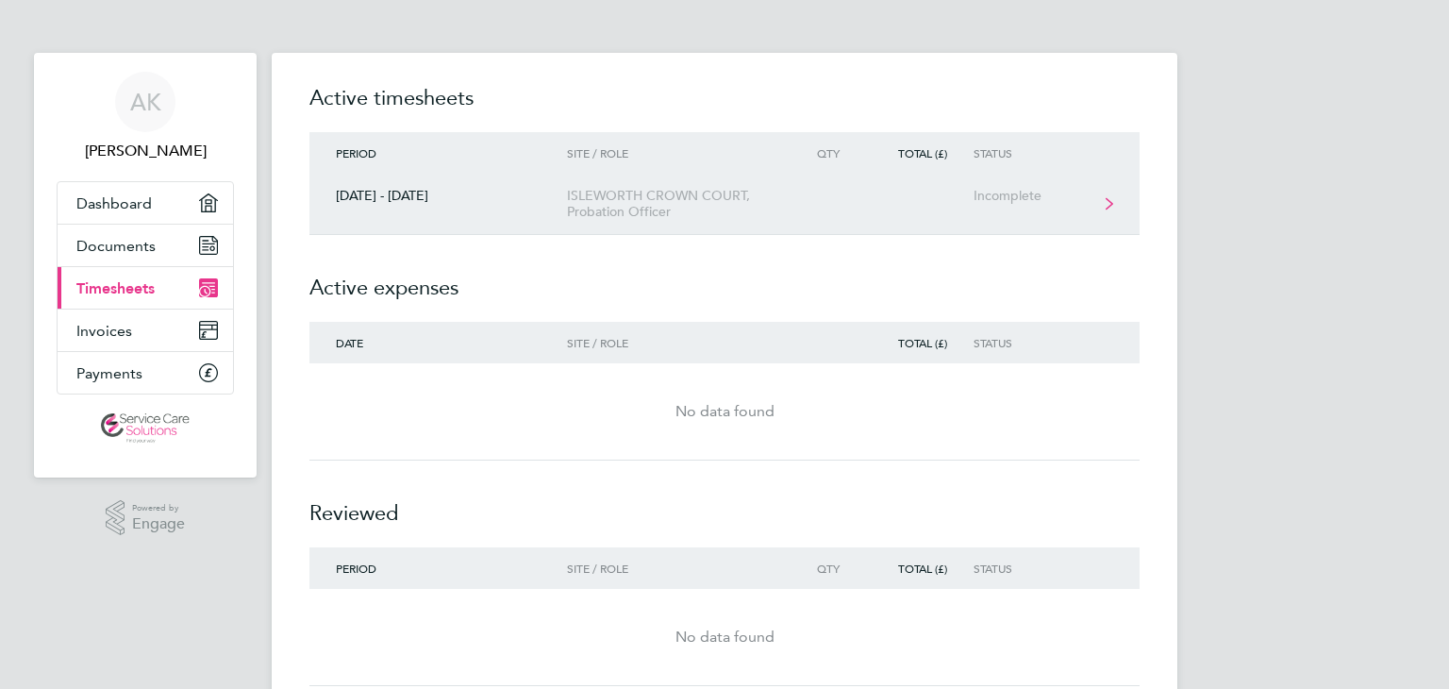
click at [1110, 198] on icon at bounding box center [1110, 203] width 8 height 13
